Goal: Transaction & Acquisition: Subscribe to service/newsletter

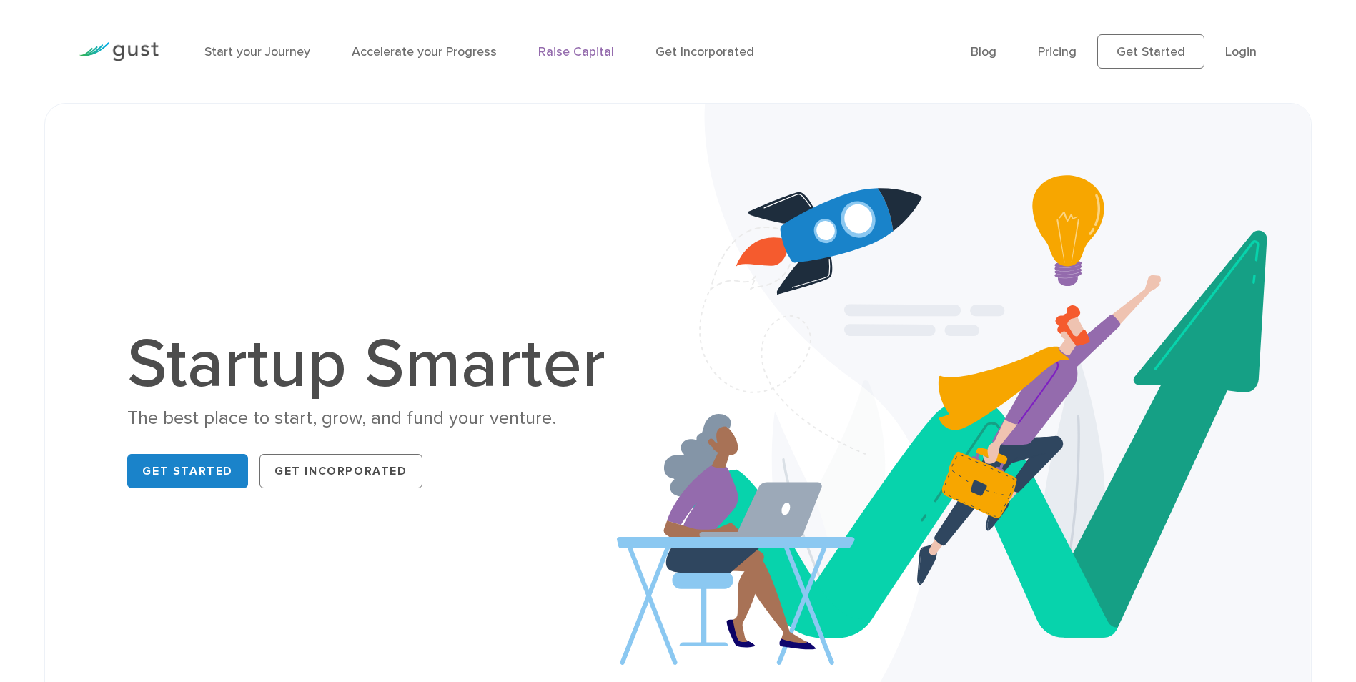
click at [579, 59] on link "Raise Capital" at bounding box center [576, 51] width 76 height 15
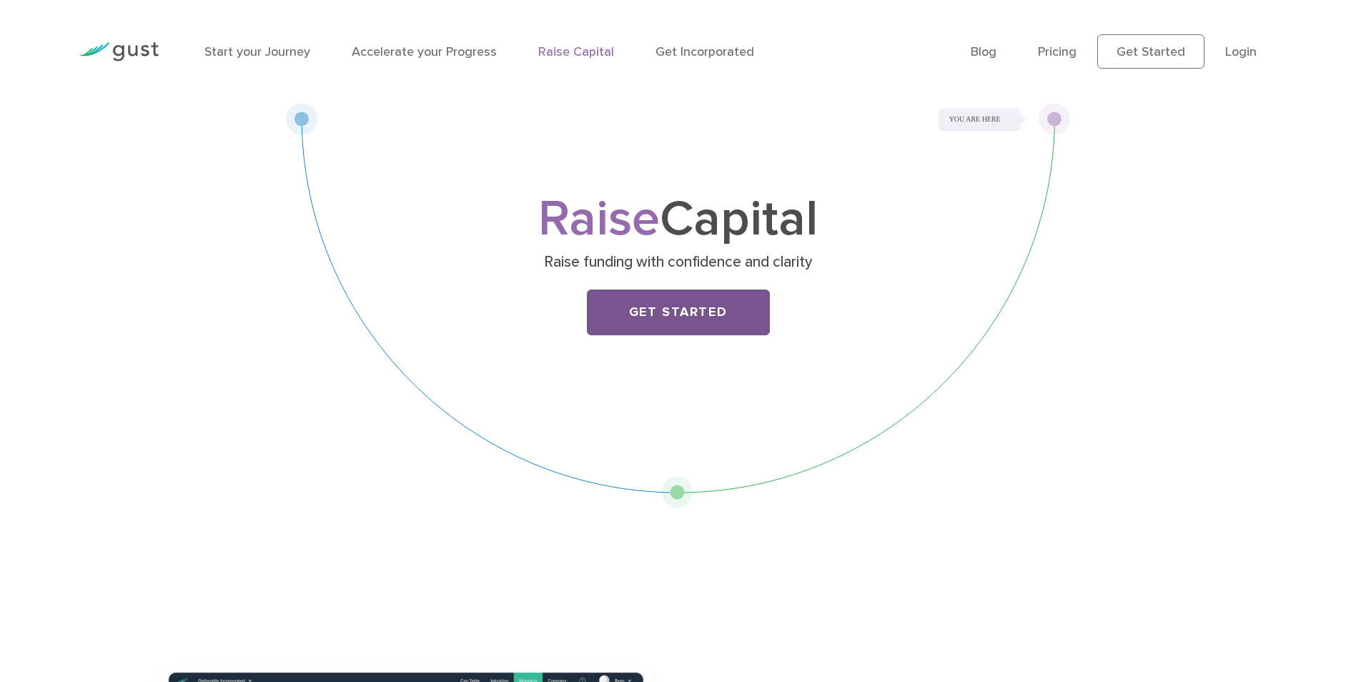
click at [695, 312] on link "Get Started" at bounding box center [678, 312] width 183 height 46
click at [1056, 44] on link "Pricing" at bounding box center [1057, 51] width 39 height 15
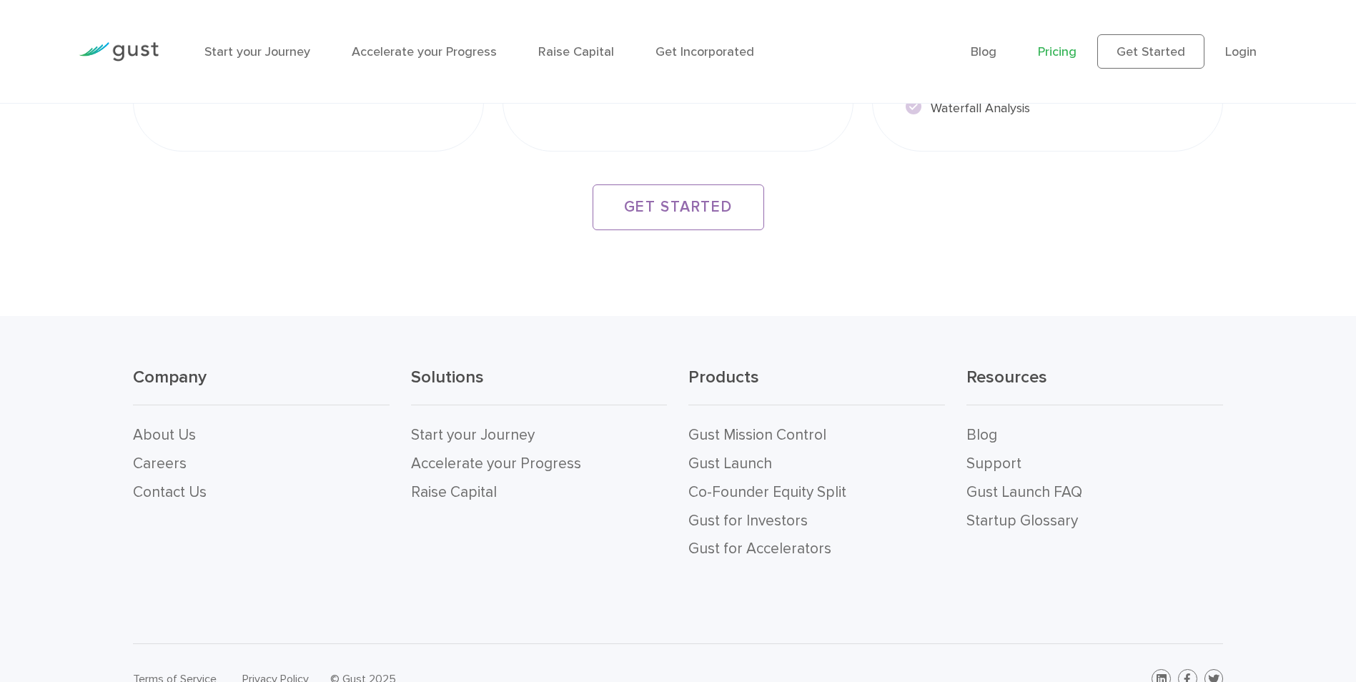
scroll to position [2782, 0]
